Goal: Information Seeking & Learning: Learn about a topic

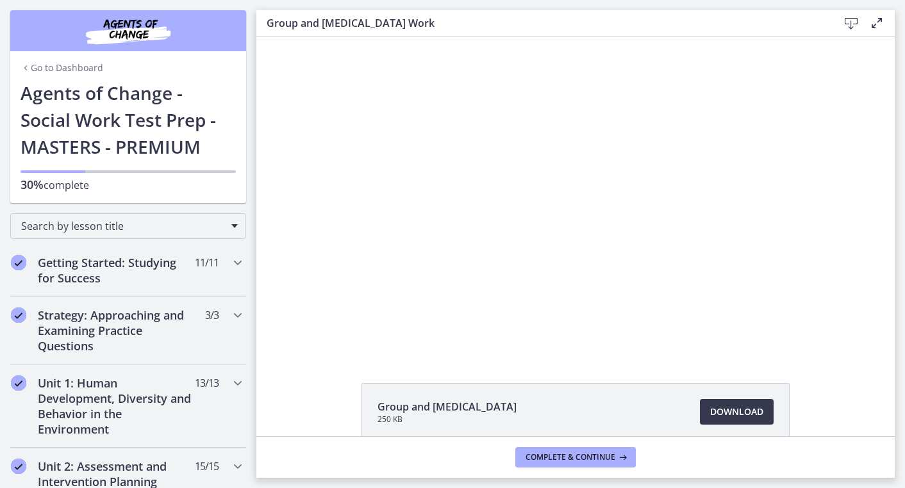
scroll to position [434, 0]
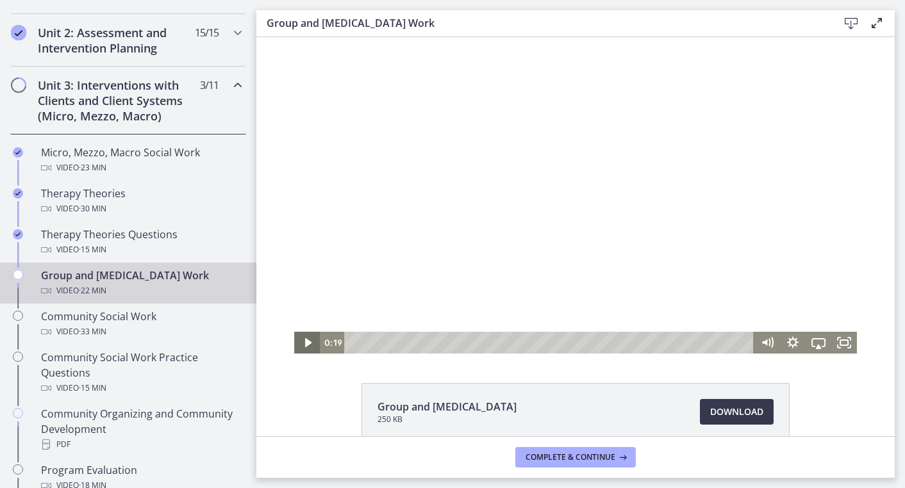
click at [307, 336] on icon "Play Video" at bounding box center [308, 343] width 26 height 22
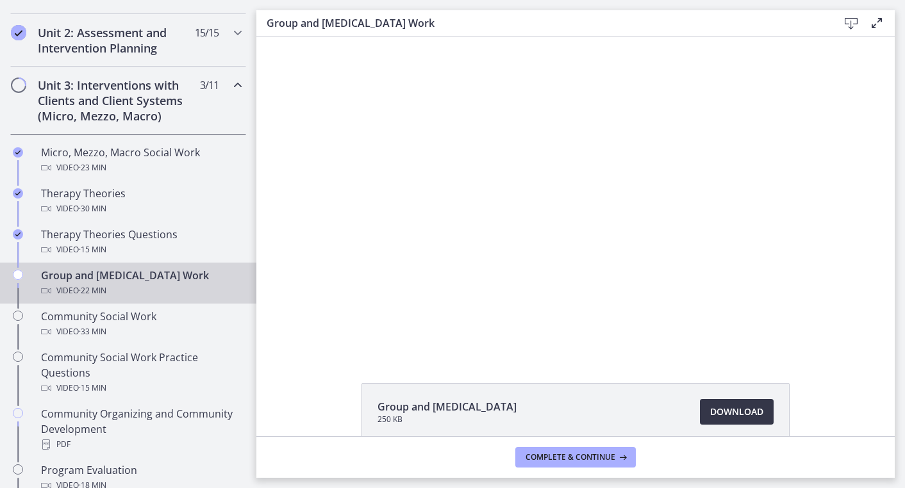
click at [731, 410] on span "Download Opens in a new window" at bounding box center [736, 411] width 53 height 15
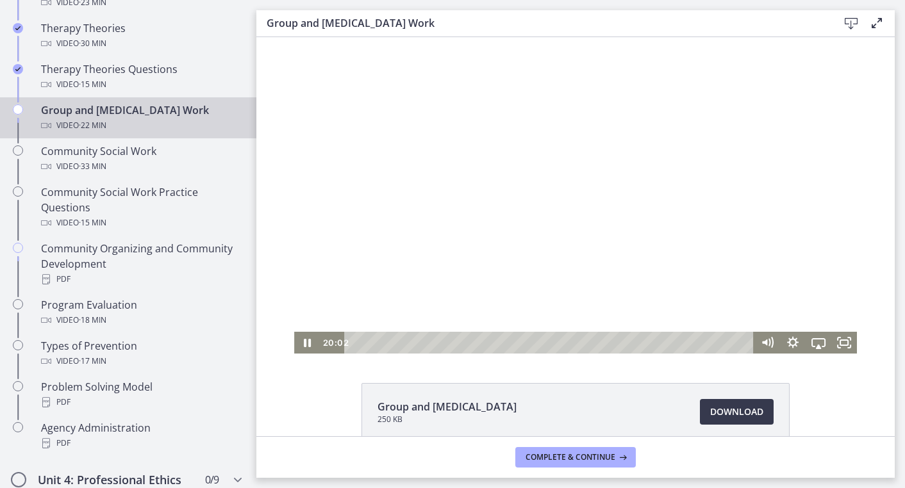
scroll to position [0, 0]
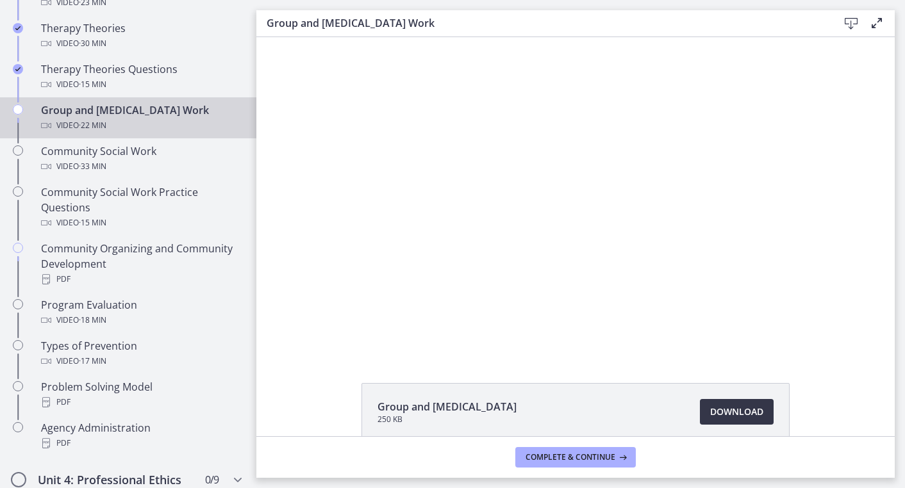
click at [729, 413] on span "Download Opens in a new window" at bounding box center [736, 411] width 53 height 15
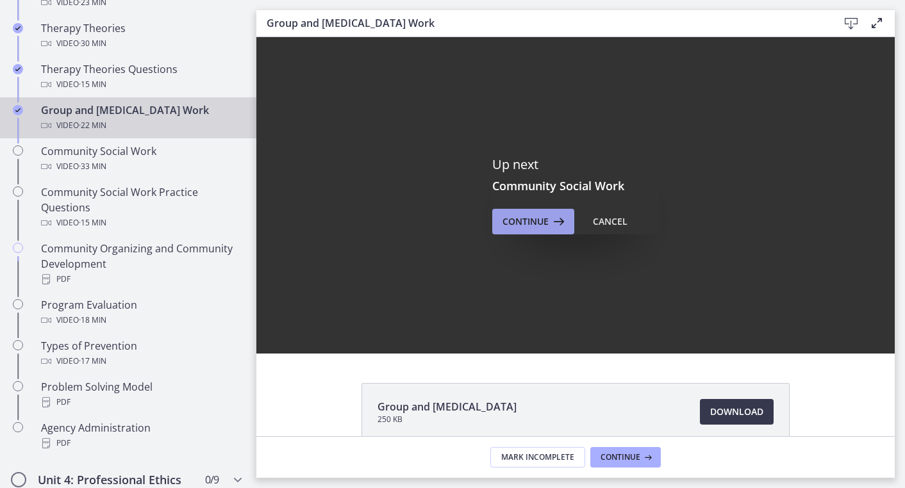
click at [526, 220] on span "Continue" at bounding box center [526, 221] width 46 height 15
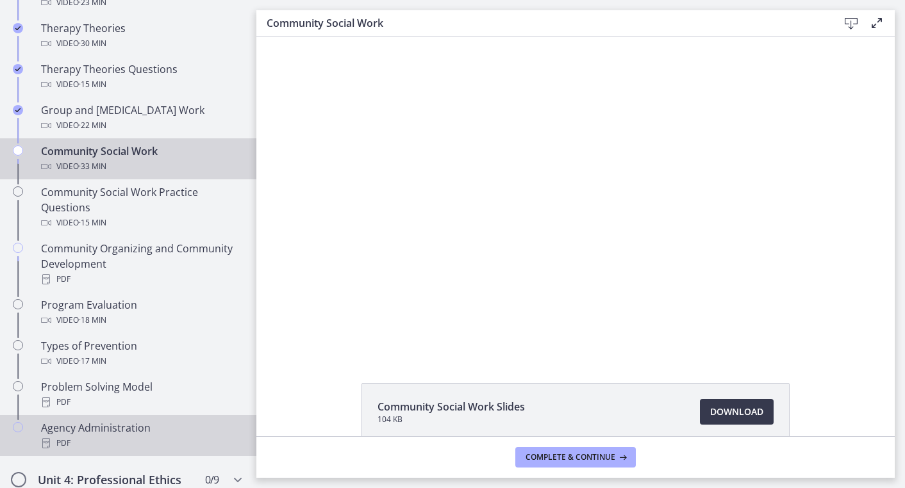
click at [85, 429] on div "Agency Administration PDF" at bounding box center [141, 435] width 200 height 31
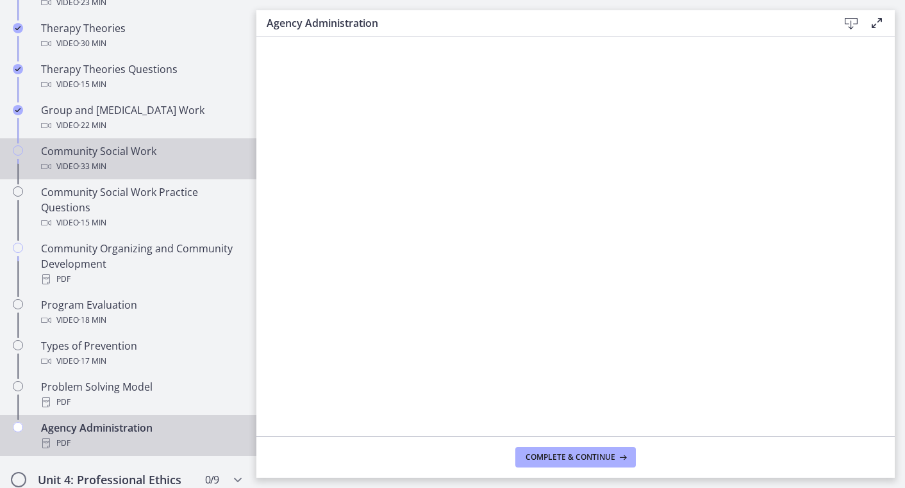
click at [113, 153] on div "Community Social Work Video · 33 min" at bounding box center [141, 159] width 200 height 31
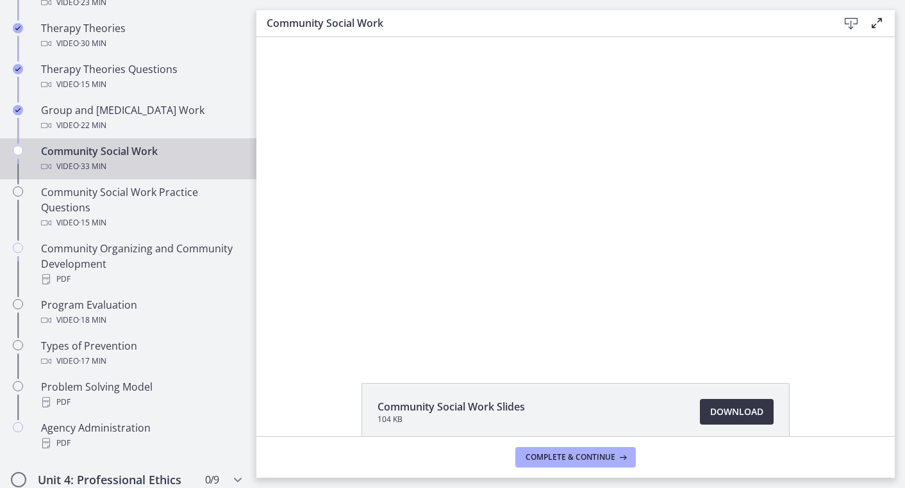
click at [733, 407] on span "Download Opens in a new window" at bounding box center [736, 411] width 53 height 15
click at [711, 411] on span "Download Opens in a new window" at bounding box center [736, 411] width 53 height 15
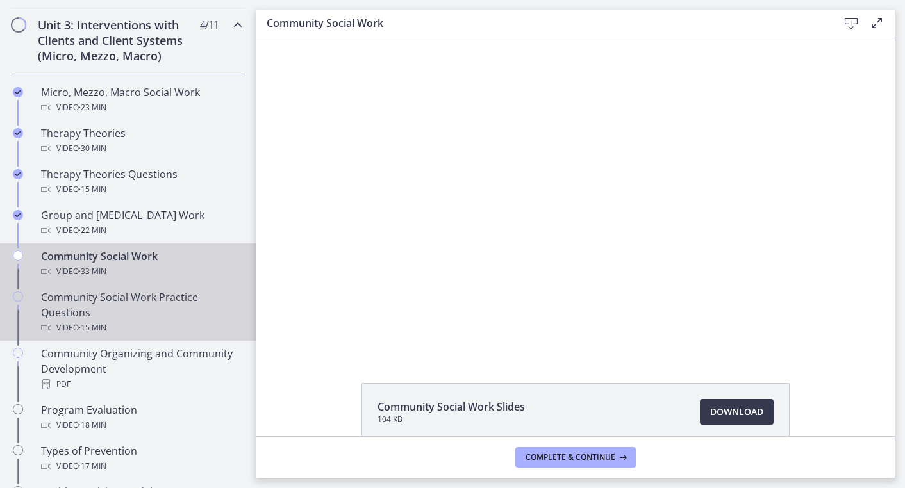
scroll to position [499, 0]
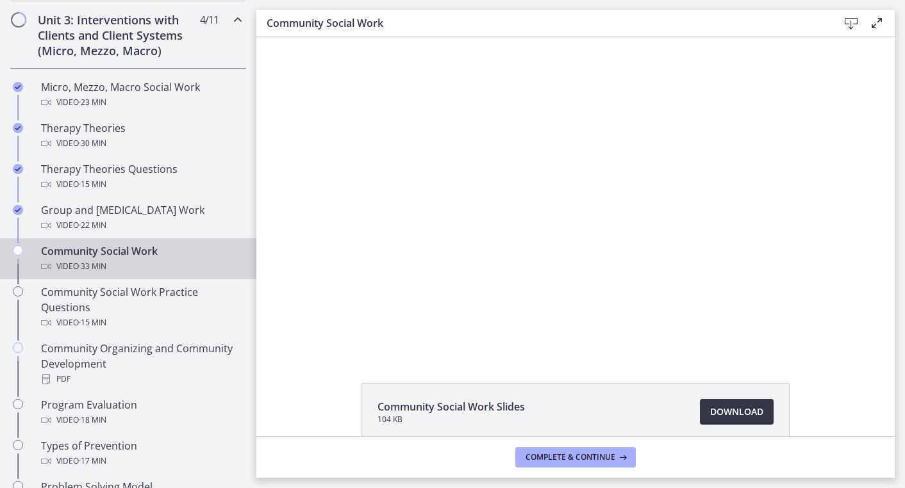
click at [736, 415] on span "Download Opens in a new window" at bounding box center [736, 411] width 53 height 15
click at [720, 412] on span "Download Opens in a new window" at bounding box center [736, 411] width 53 height 15
click at [746, 408] on span "Download Opens in a new window" at bounding box center [736, 411] width 53 height 15
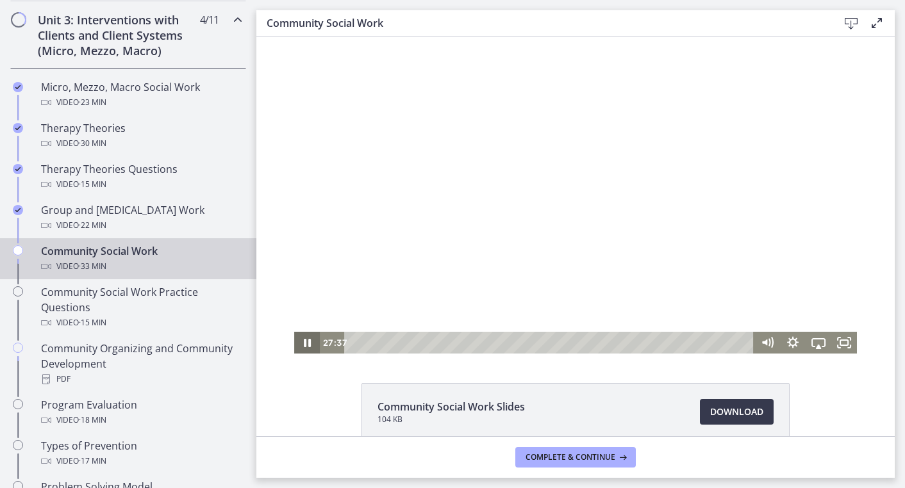
click at [305, 342] on icon "Pause" at bounding box center [307, 343] width 7 height 8
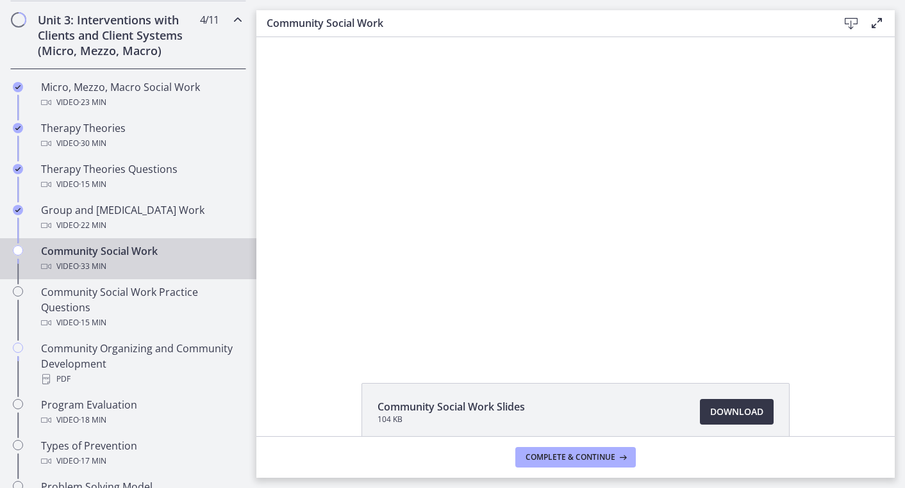
click at [719, 406] on span "Download Opens in a new window" at bounding box center [736, 411] width 53 height 15
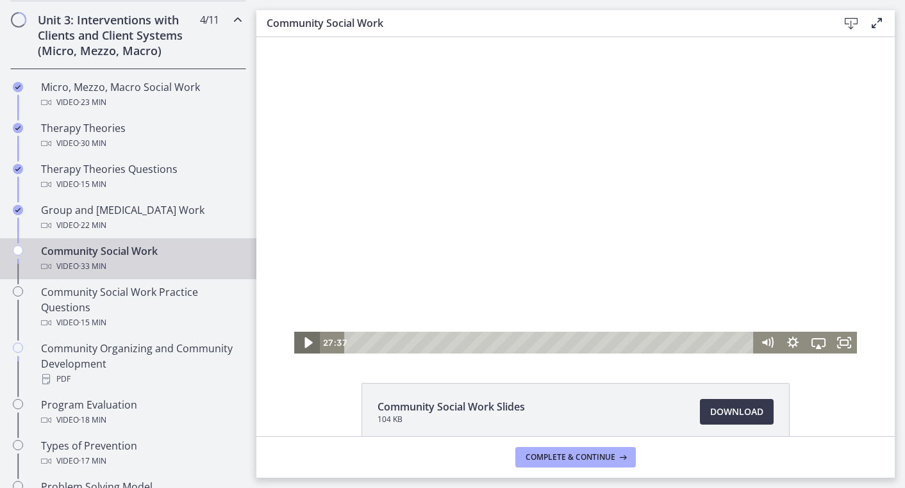
click at [304, 342] on icon "Play Video" at bounding box center [308, 343] width 31 height 26
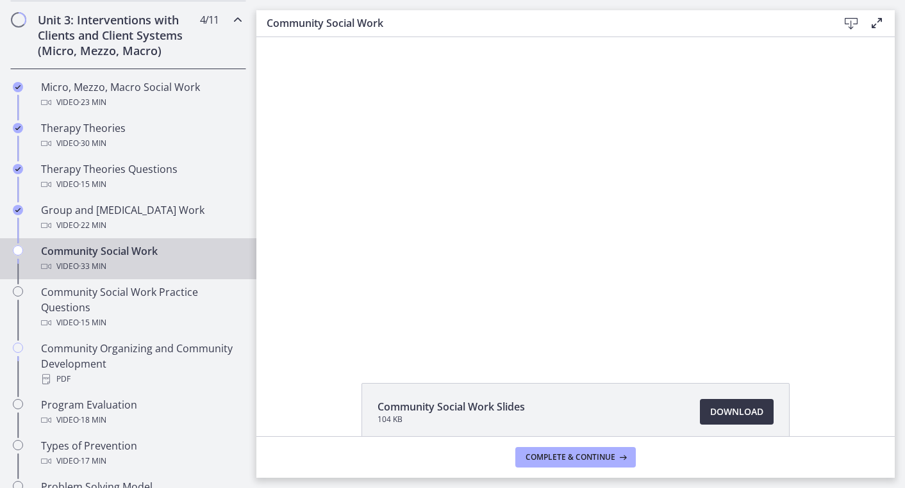
click at [749, 410] on span "Download Opens in a new window" at bounding box center [736, 411] width 53 height 15
click at [733, 409] on span "Download Opens in a new window" at bounding box center [736, 411] width 53 height 15
